Goal: Navigation & Orientation: Find specific page/section

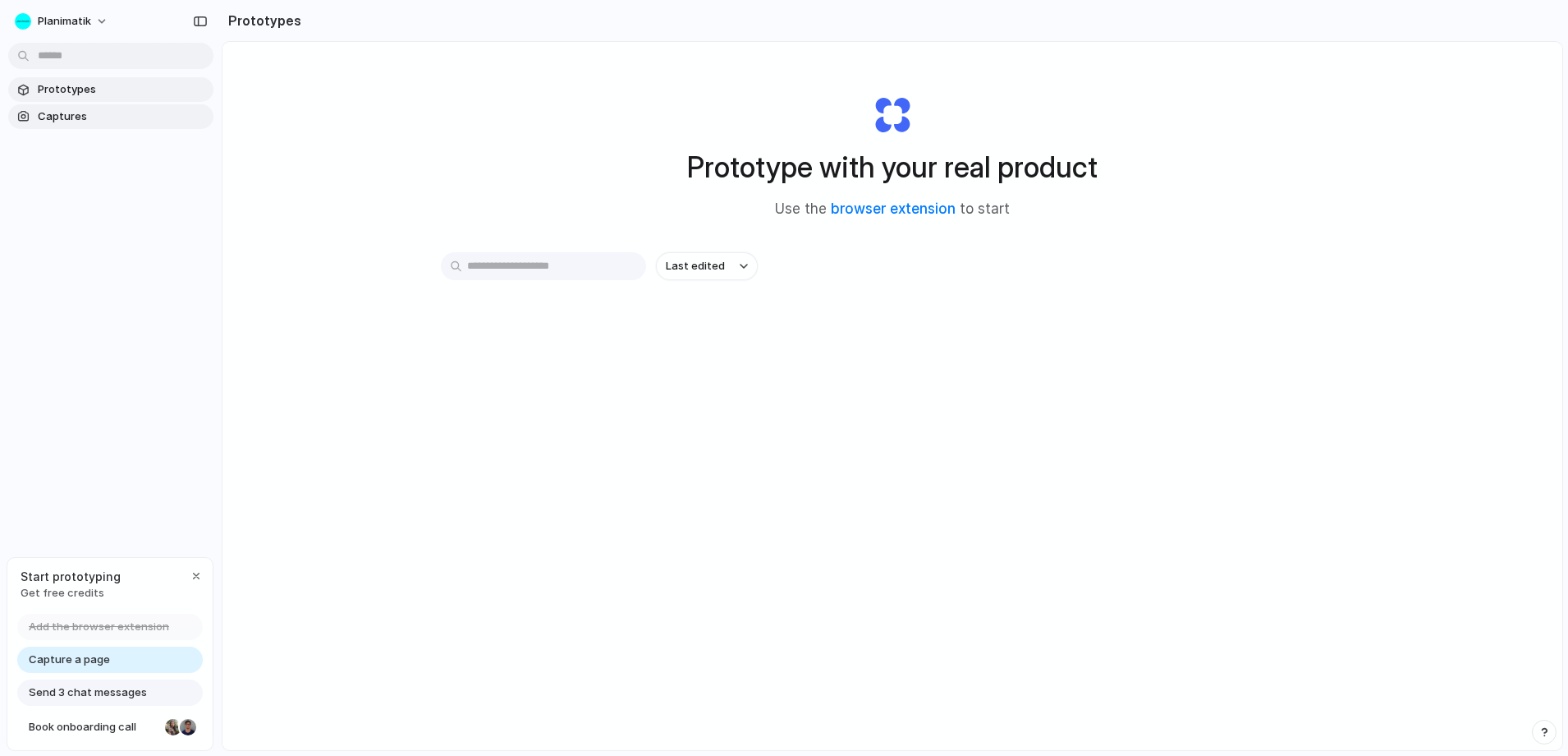
click at [113, 109] on span "Captures" at bounding box center [122, 116] width 169 height 17
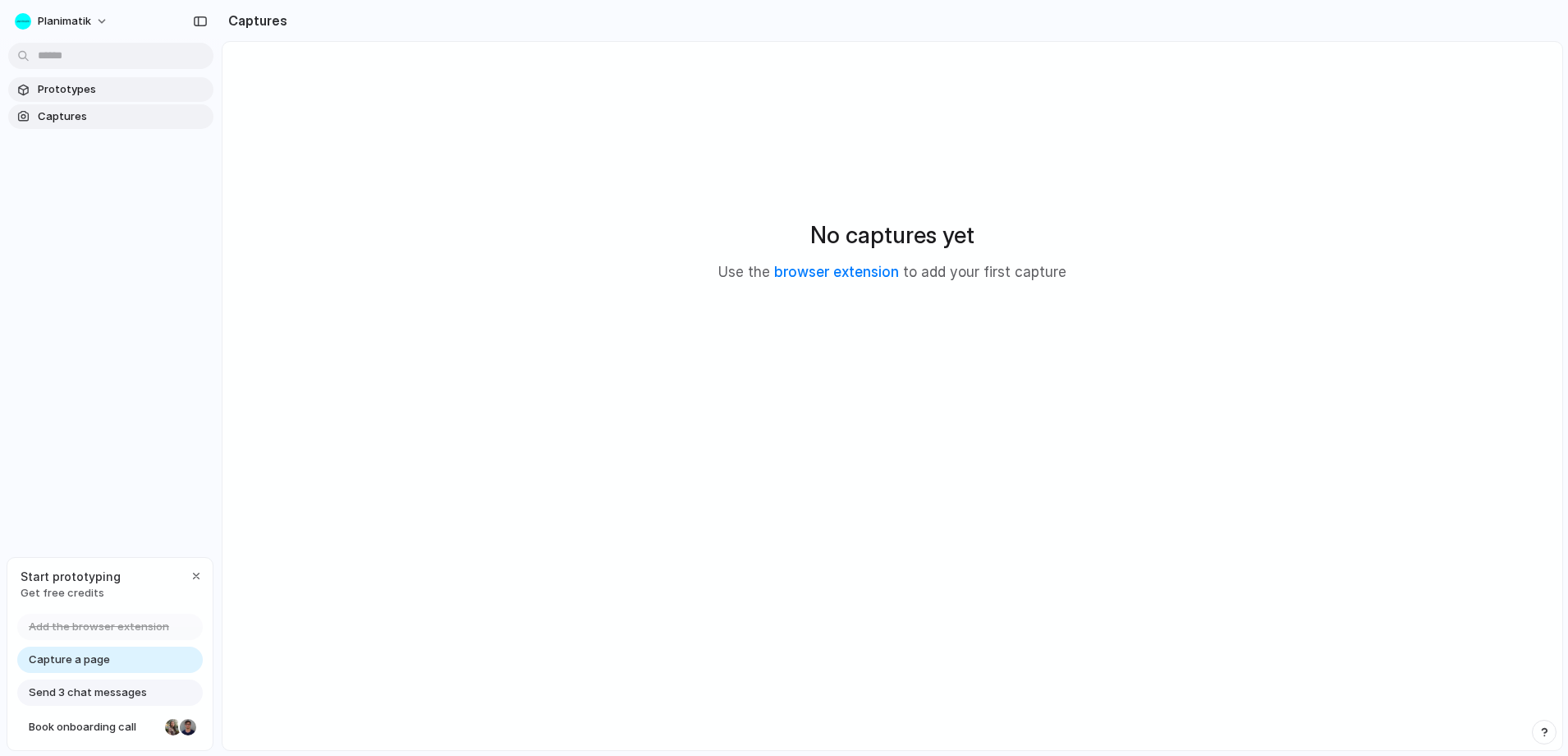
click at [112, 98] on link "Prototypes" at bounding box center [110, 89] width 206 height 25
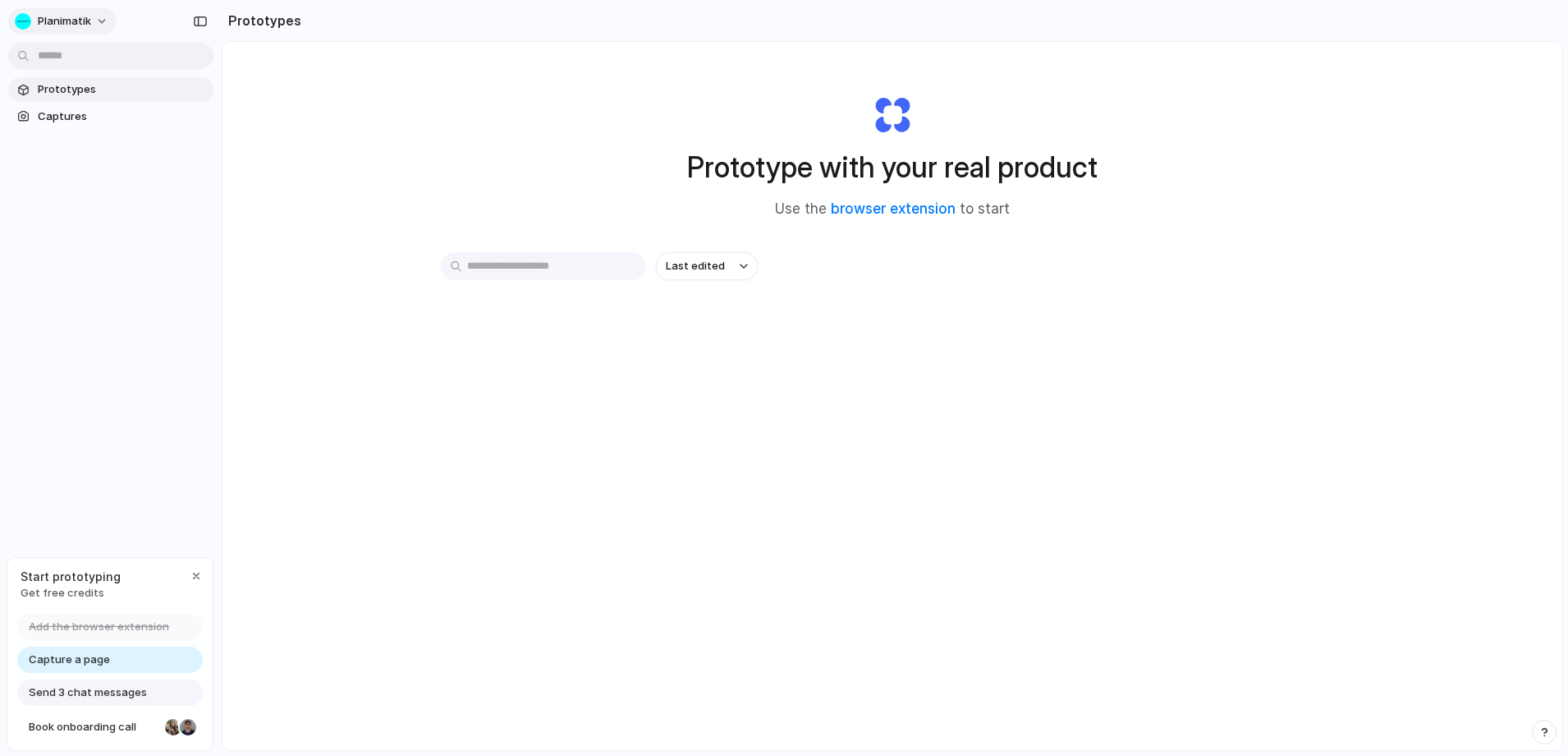
click at [73, 21] on span "Planimatik" at bounding box center [65, 21] width 54 height 17
